Goal: Navigation & Orientation: Find specific page/section

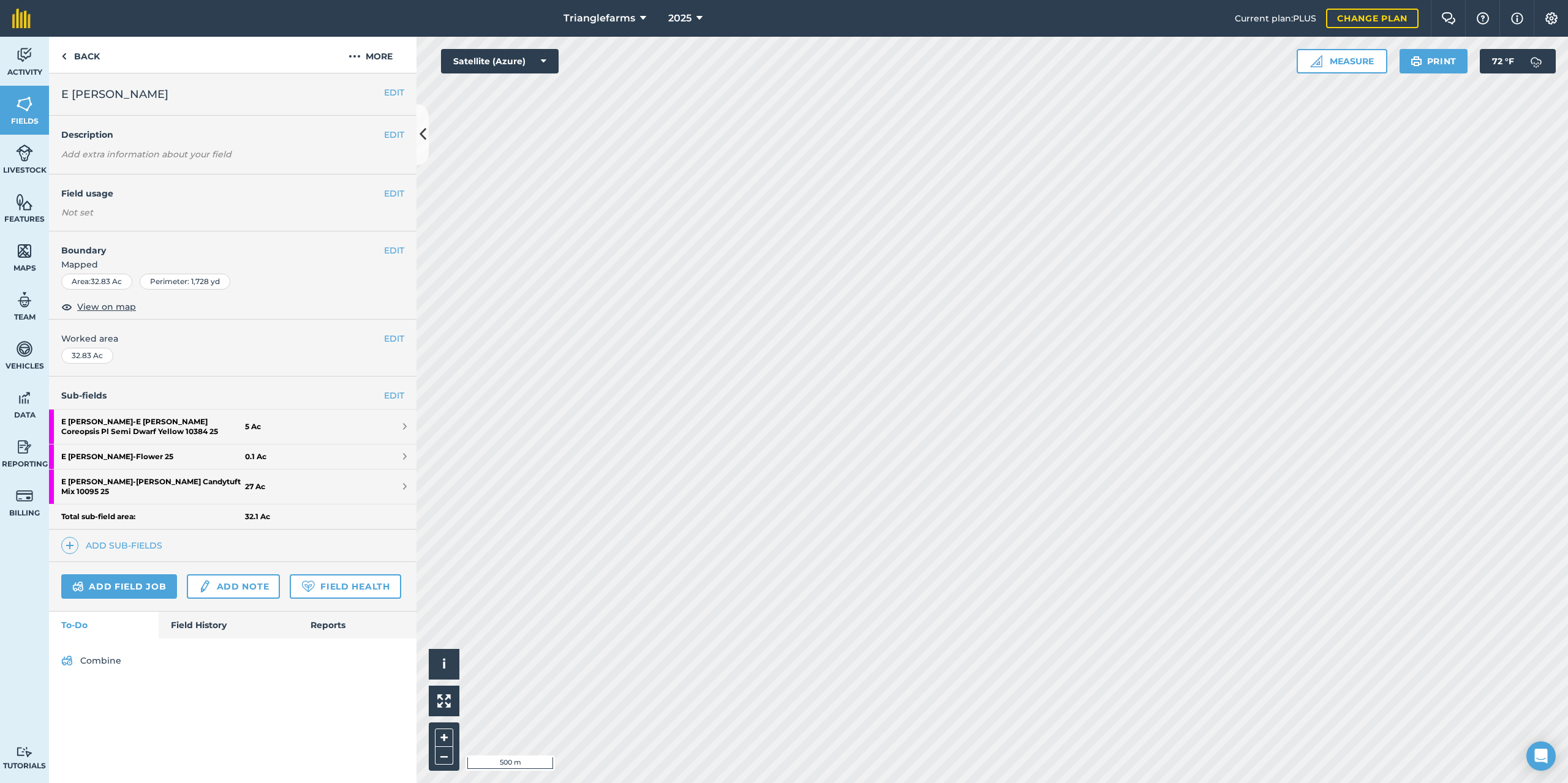
click at [996, 782] on html "Trianglefarms 2025 Current plan : PLUS Change plan Farm Chat Help Info Settings…" at bounding box center [784, 391] width 1568 height 783
click at [877, 782] on html "Trianglefarms 2025 Current plan : PLUS Change plan Farm Chat Help Info Settings…" at bounding box center [784, 391] width 1568 height 783
click at [790, 782] on html "Trianglefarms 2025 Current plan : PLUS Change plan Farm Chat Help Info Settings…" at bounding box center [784, 391] width 1568 height 783
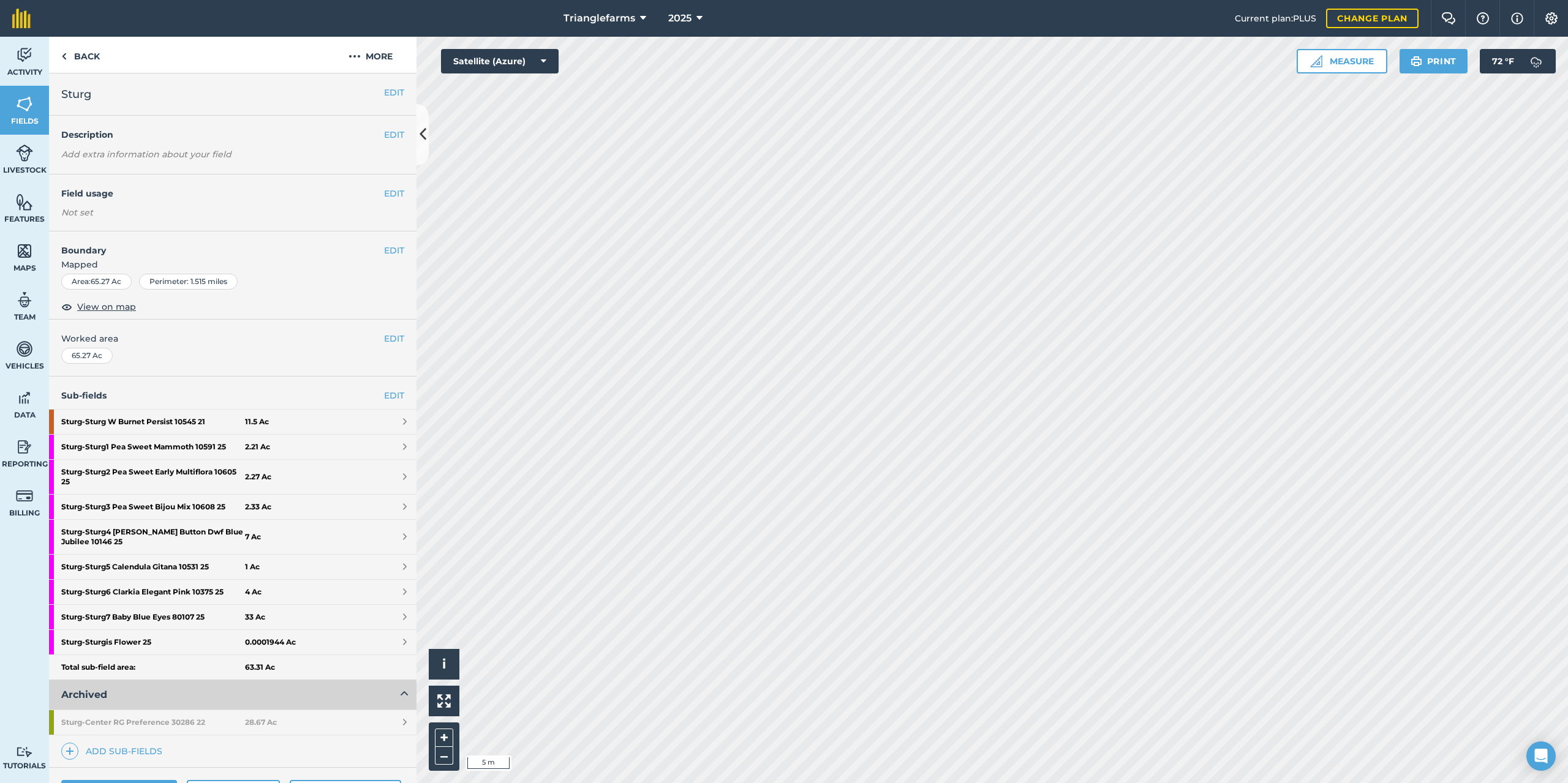
click at [710, 782] on html "Trianglefarms 2025 Current plan : PLUS Change plan Farm Chat Help Info Settings…" at bounding box center [784, 391] width 1568 height 783
click at [754, 782] on html "Trianglefarms 2025 Current plan : PLUS Change plan Farm Chat Help Info Settings…" at bounding box center [784, 391] width 1568 height 783
click at [772, 782] on html "Trianglefarms 2025 Current plan : PLUS Change plan Farm Chat Help Info Settings…" at bounding box center [784, 391] width 1568 height 783
click at [792, 782] on html "Trianglefarms 2025 Current plan : PLUS Change plan Farm Chat Help Info Settings…" at bounding box center [784, 391] width 1568 height 783
click at [804, 782] on html "Trianglefarms 2025 Current plan : PLUS Change plan Farm Chat Help Info Settings…" at bounding box center [784, 391] width 1568 height 783
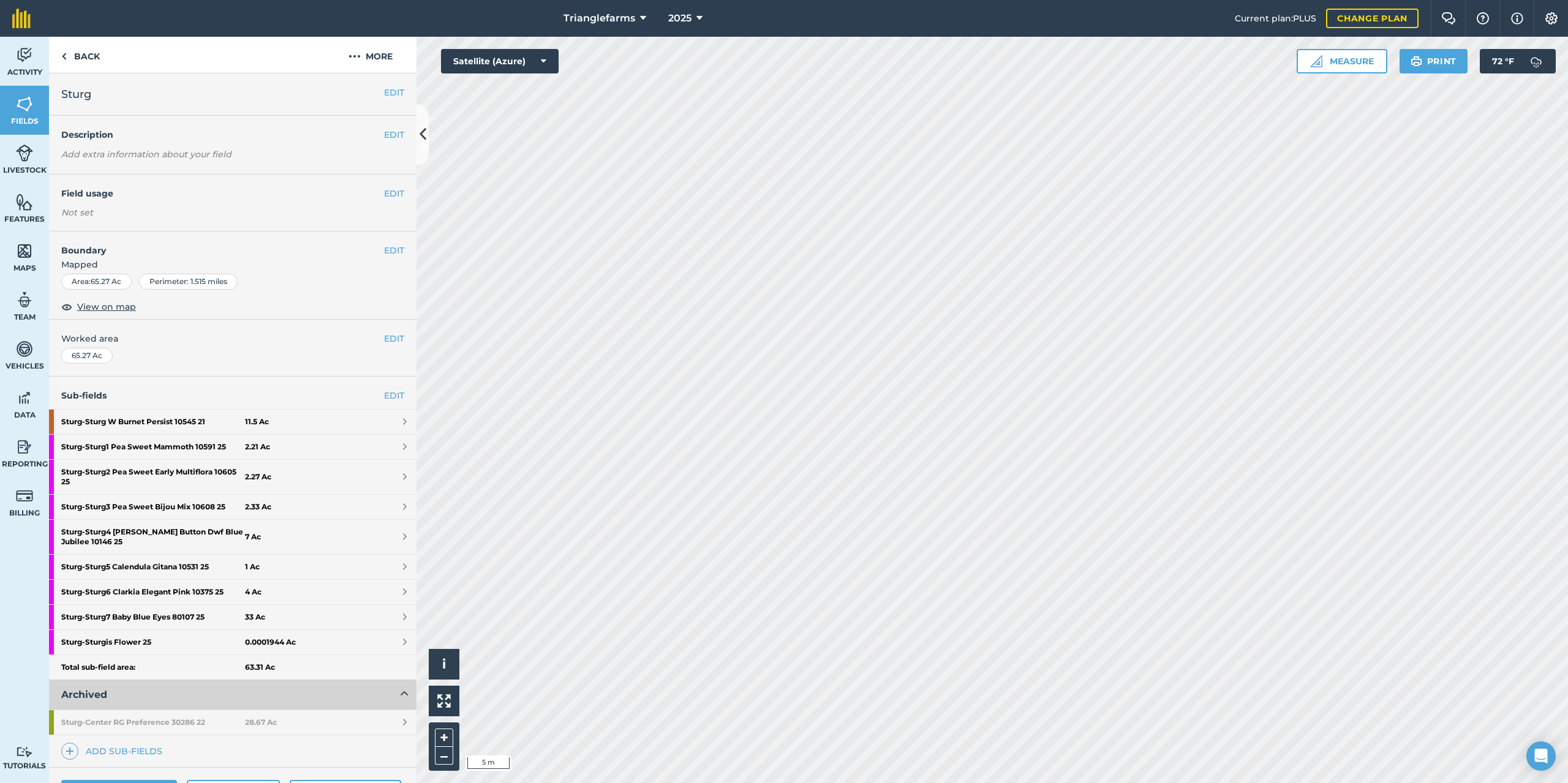
click at [775, 782] on html "Trianglefarms 2025 Current plan : PLUS Change plan Farm Chat Help Info Settings…" at bounding box center [784, 391] width 1568 height 783
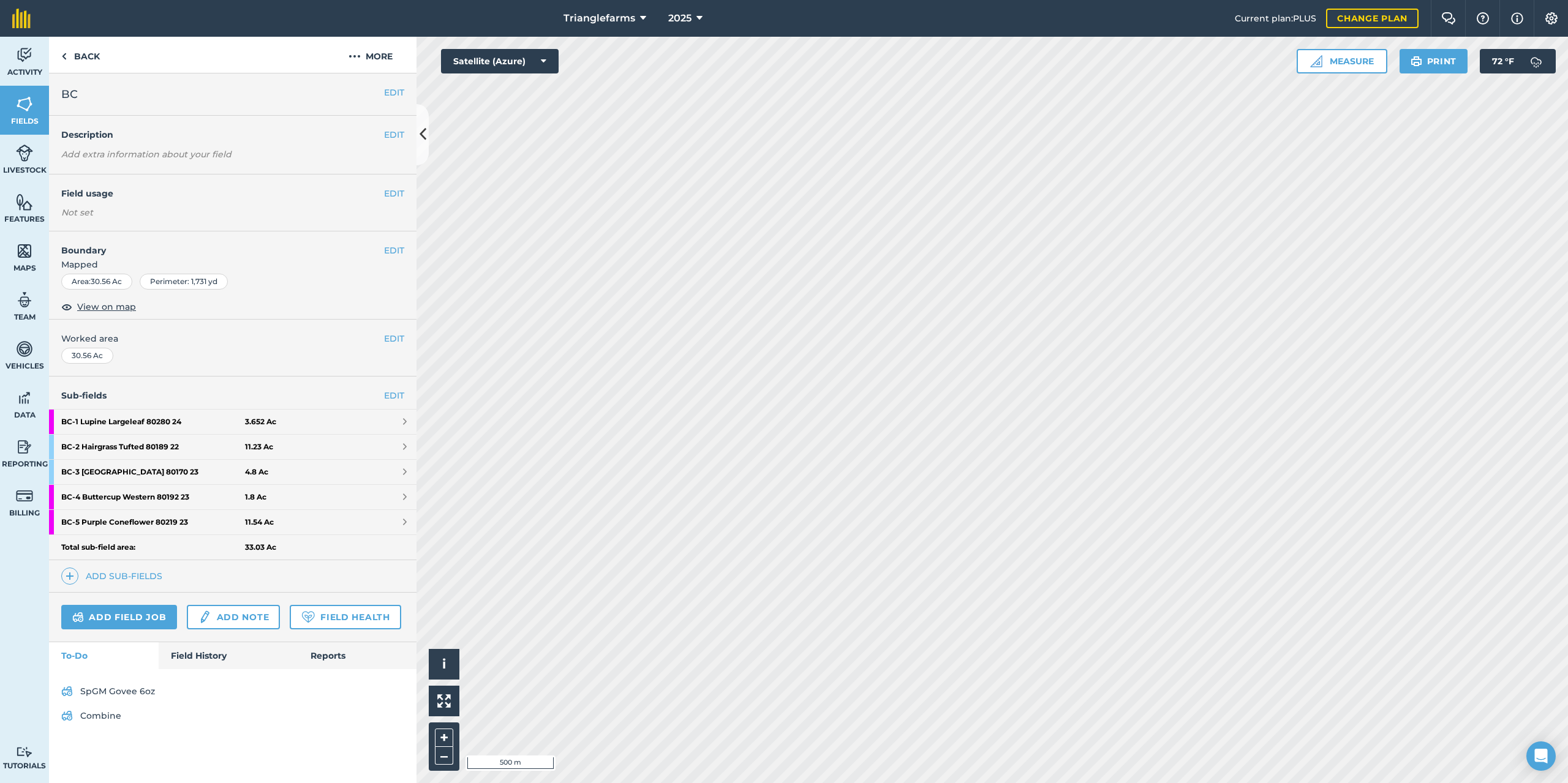
click at [724, 782] on html "Trianglefarms 2025 Current plan : PLUS Change plan Farm Chat Help Info Settings…" at bounding box center [784, 391] width 1568 height 783
click at [842, 782] on html "Trianglefarms 2025 Current plan : PLUS Change plan Farm Chat Help Info Settings…" at bounding box center [784, 391] width 1568 height 783
click at [710, 782] on html "Trianglefarms 2025 Current plan : PLUS Change plan Farm Chat Help Info Settings…" at bounding box center [784, 391] width 1568 height 783
click at [777, 782] on html "Trianglefarms 2025 Current plan : PLUS Change plan Farm Chat Help Info Settings…" at bounding box center [784, 391] width 1568 height 783
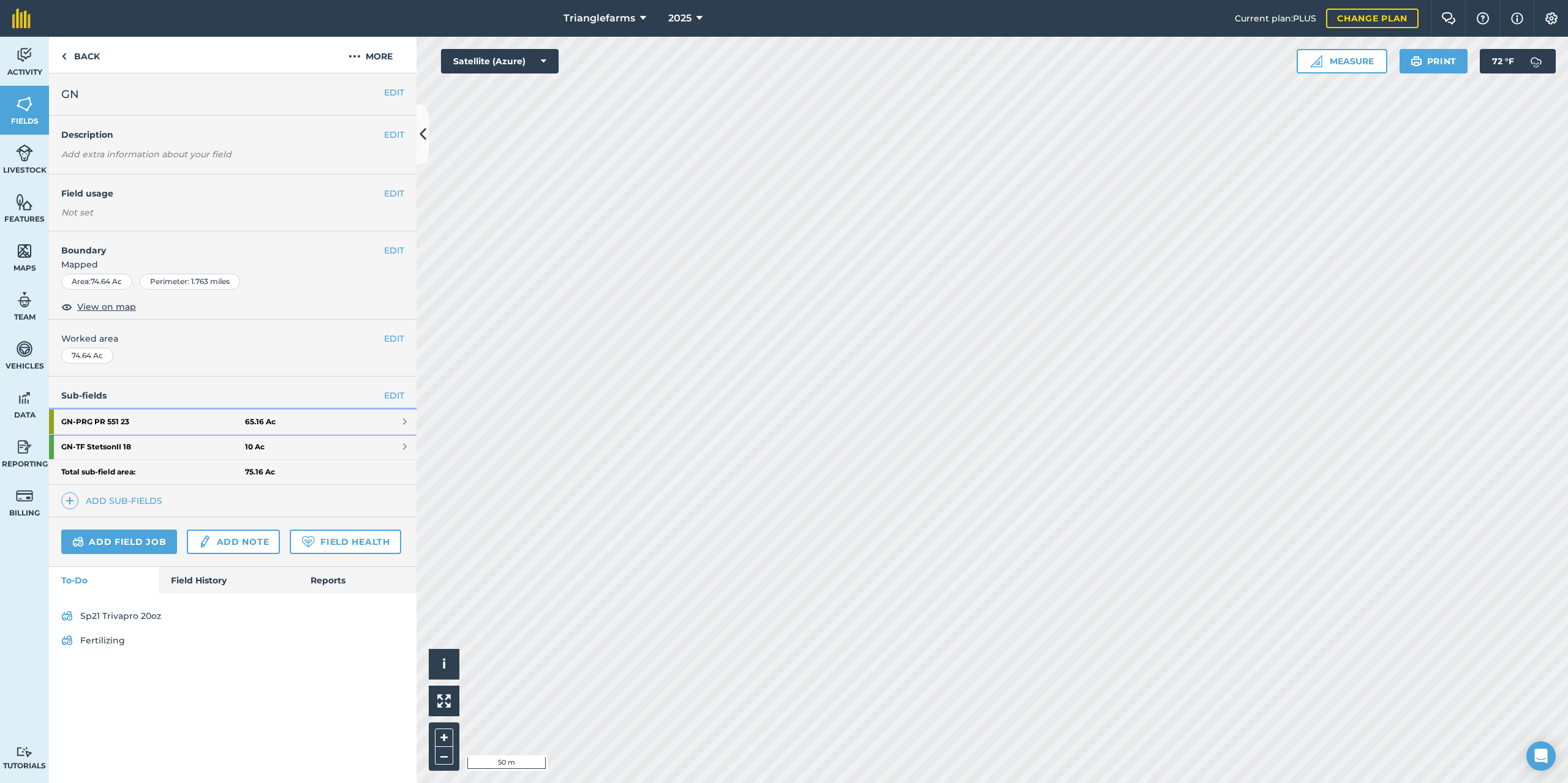
click at [97, 422] on strong "GN - PRG PR 551 23" at bounding box center [153, 422] width 184 height 25
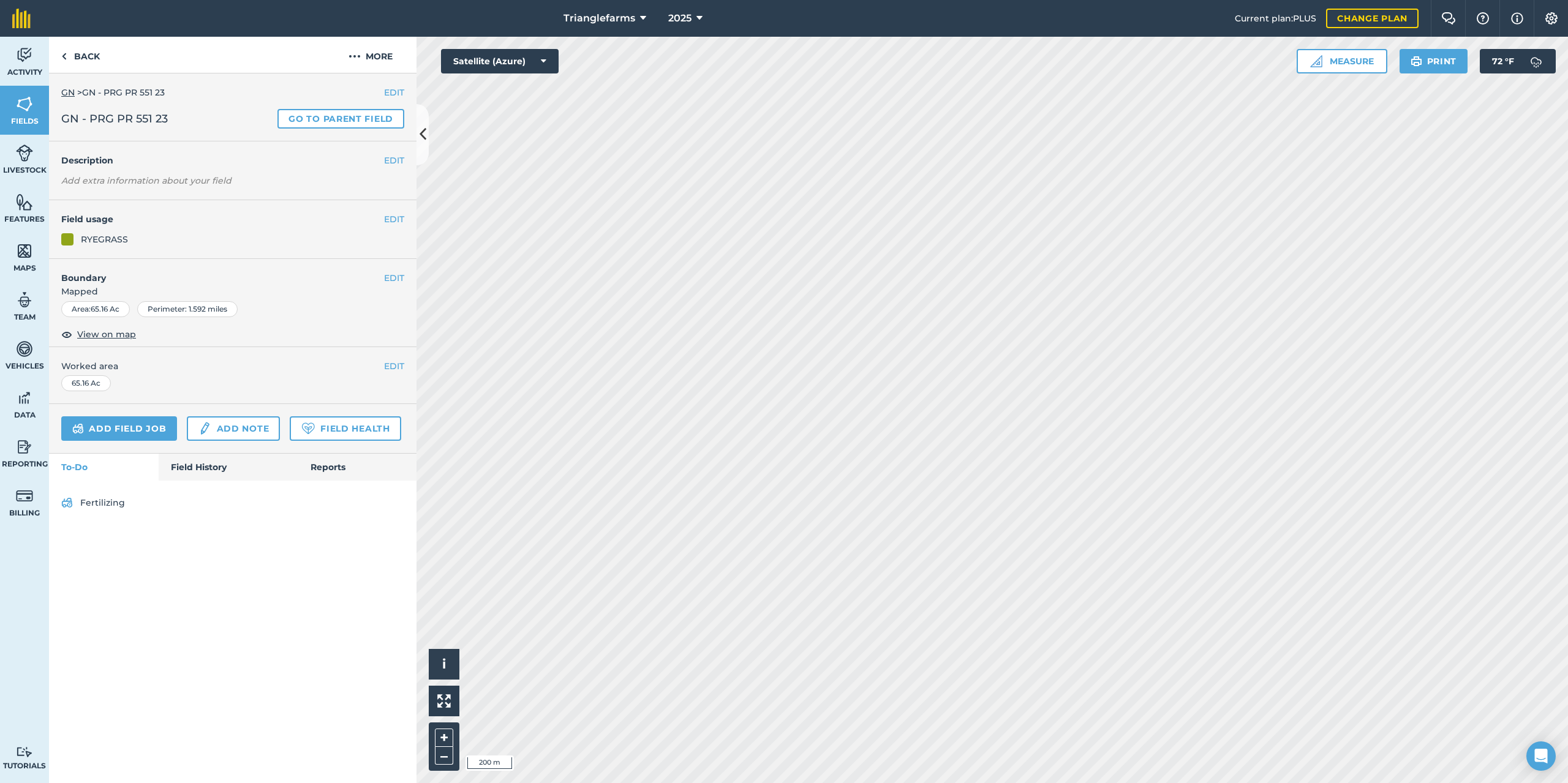
click at [620, 0] on html "Trianglefarms 2025 Current plan : PLUS Change plan Farm Chat Help Info Settings…" at bounding box center [784, 391] width 1568 height 783
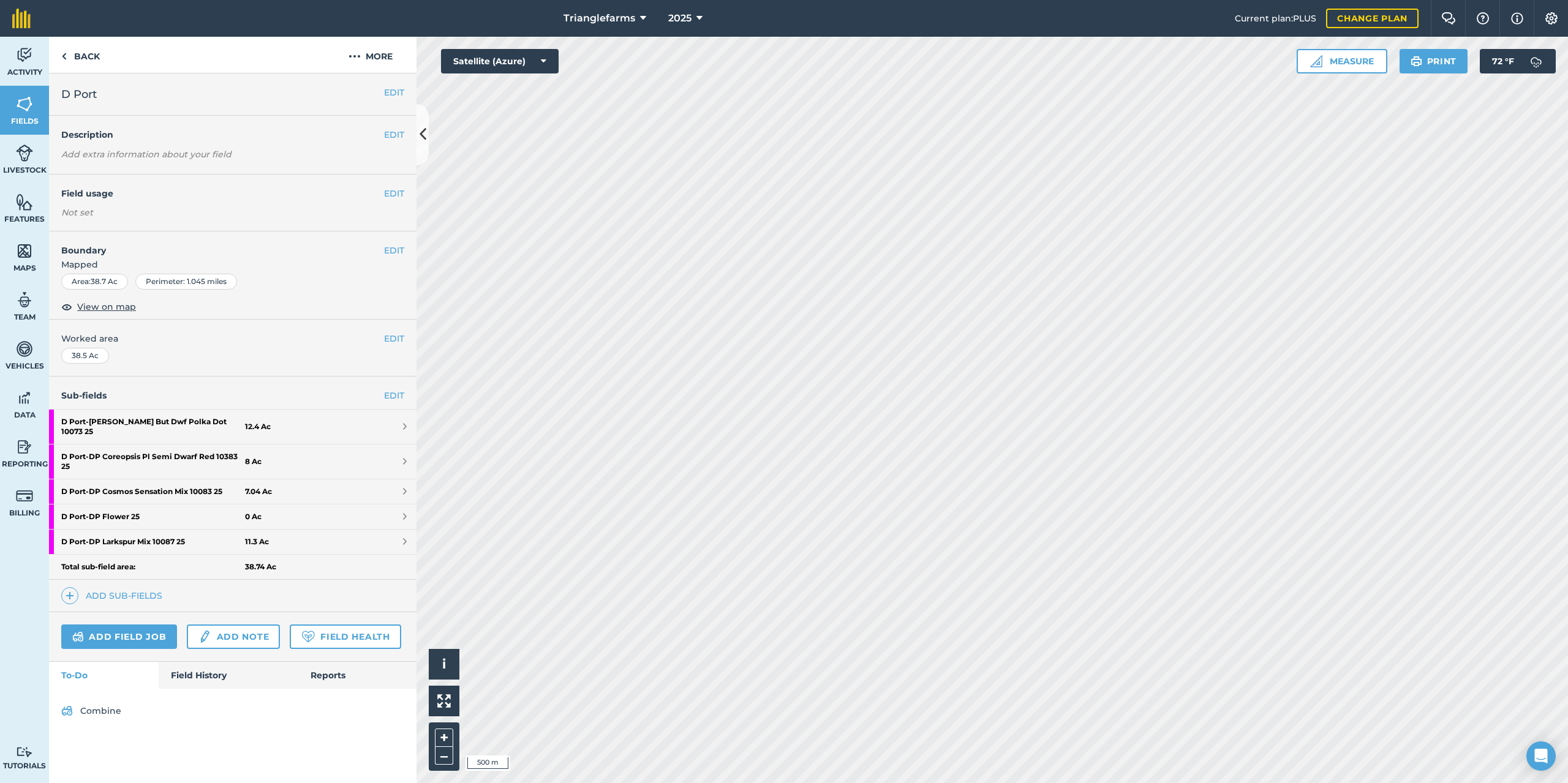
click at [1012, 782] on html "Trianglefarms 2025 Current plan : PLUS Change plan Farm Chat Help Info Settings…" at bounding box center [784, 391] width 1568 height 783
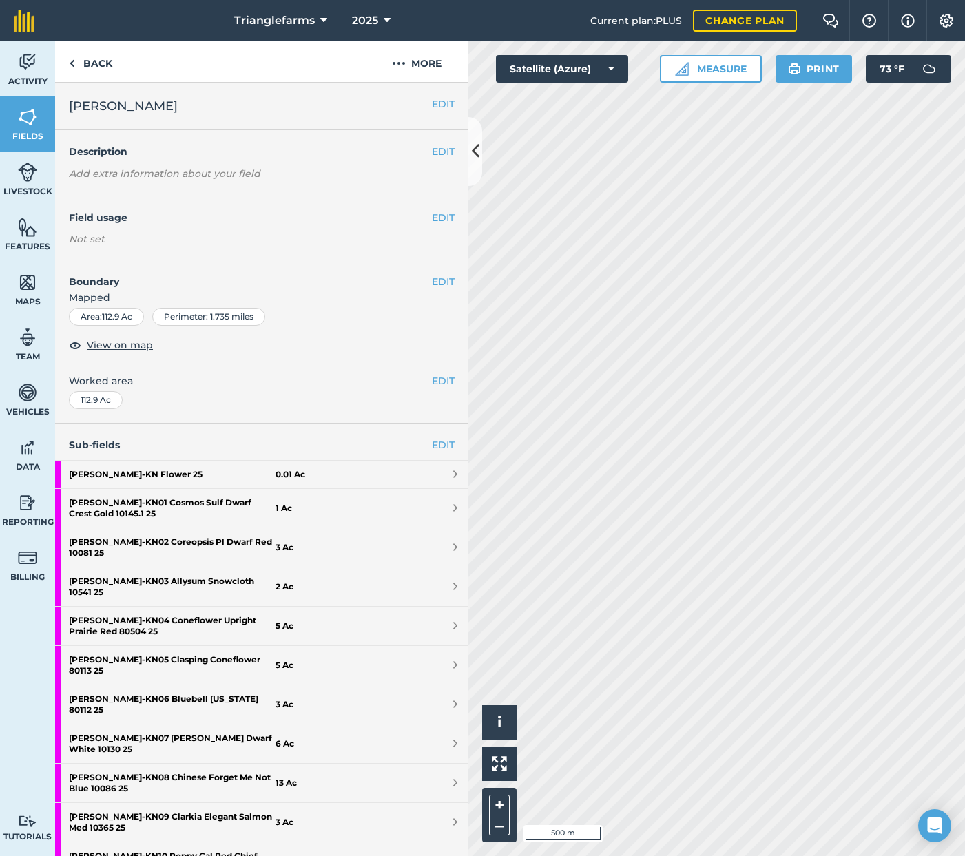
click at [575, 0] on html "Trianglefarms 2025 Current plan : PLUS Change plan Farm Chat Help Info Settings…" at bounding box center [482, 428] width 965 height 856
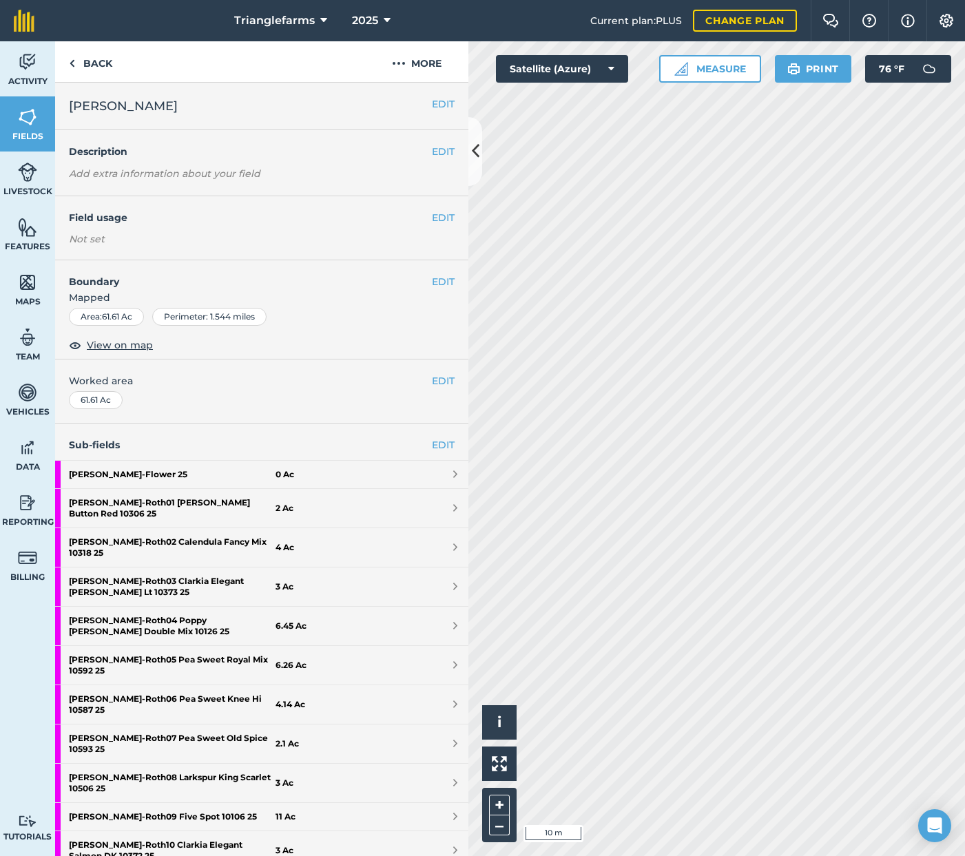
click at [965, 635] on html "Trianglefarms 2025 Current plan : PLUS Change plan Farm Chat Help Info Settings…" at bounding box center [482, 428] width 965 height 856
click at [92, 544] on div "Activity Fields Livestock Features Maps Team Vehicles Data Reporting Billing Tu…" at bounding box center [482, 448] width 965 height 815
click at [316, 567] on div "Activity Fields Livestock Features Maps Team Vehicles Data Reporting Billing Tu…" at bounding box center [482, 448] width 965 height 815
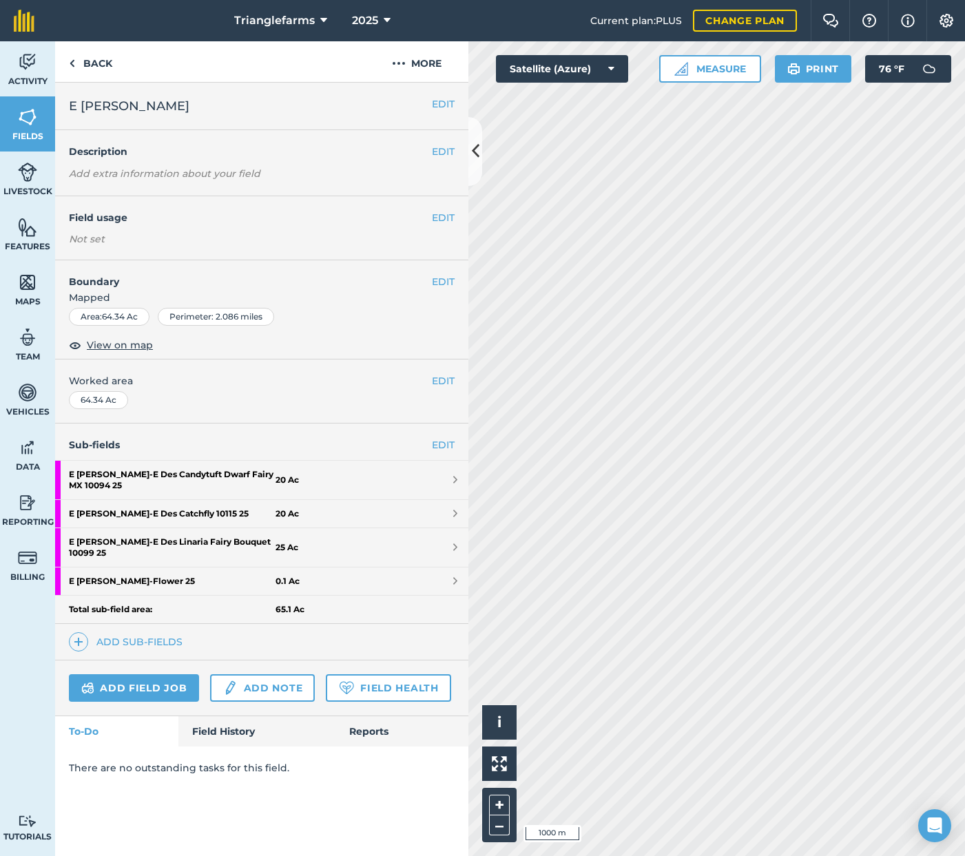
click at [965, 400] on html "Trianglefarms 2025 Current plan : PLUS Change plan Farm Chat Help Info Settings…" at bounding box center [482, 428] width 965 height 856
click at [657, 856] on html "Trianglefarms 2025 Current plan : PLUS Change plan Farm Chat Help Info Settings…" at bounding box center [482, 428] width 965 height 856
click at [965, 535] on html "Trianglefarms 2025 Current plan : PLUS Change plan Farm Chat Help Info Settings…" at bounding box center [482, 428] width 965 height 856
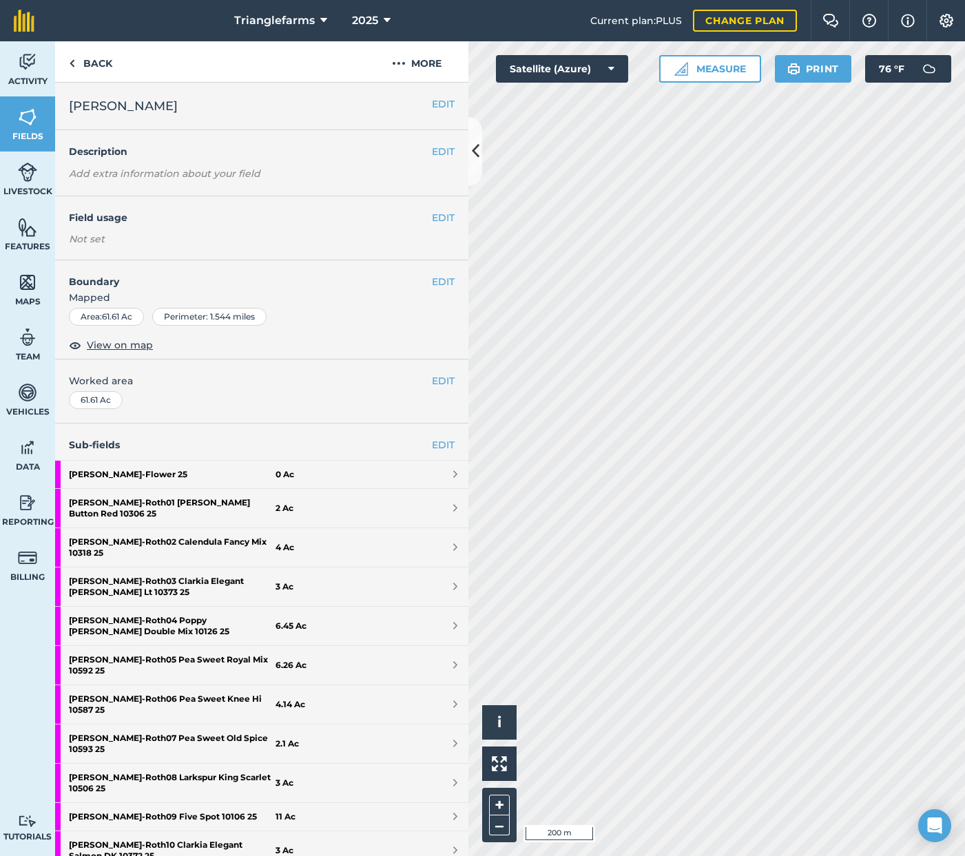
click at [188, 517] on div "Activity Fields Livestock Features Maps Team Vehicles Data Reporting Billing Tu…" at bounding box center [482, 448] width 965 height 815
